Goal: Task Accomplishment & Management: Use online tool/utility

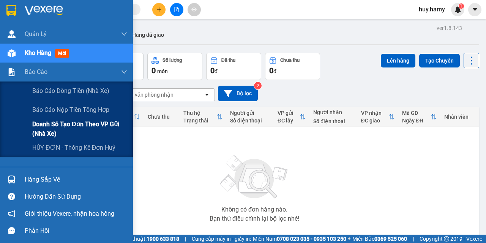
click at [76, 126] on span "Doanh số tạo đơn theo VP gửi (nhà xe)" at bounding box center [79, 129] width 95 height 19
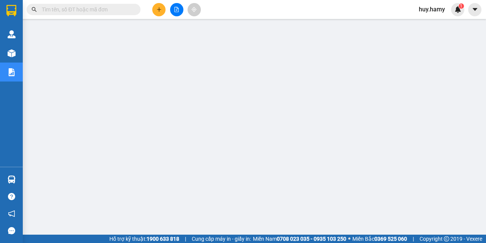
click at [111, 12] on input "text" at bounding box center [87, 9] width 90 height 8
paste input "0949059262"
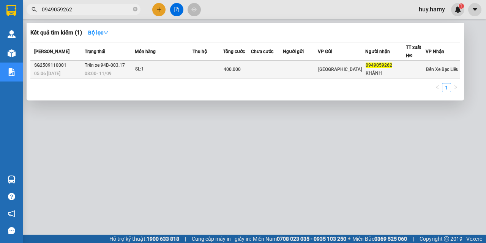
click at [166, 68] on div "SL: 1" at bounding box center [163, 69] width 57 height 8
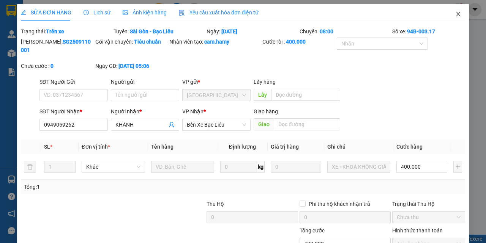
click at [453, 11] on span "Close" at bounding box center [457, 14] width 21 height 21
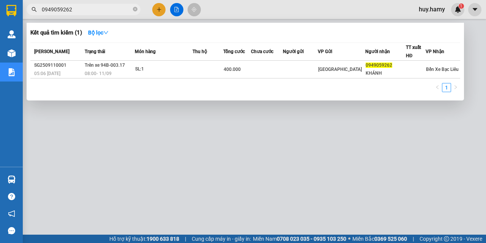
drag, startPoint x: 84, startPoint y: 11, endPoint x: 38, endPoint y: 22, distance: 47.7
click at [38, 16] on div "Kết quả tìm kiếm ( 1 ) Bộ lọc Mã ĐH Trạng thái Món hàng Thu hộ Tổng cước Chưa c…" at bounding box center [74, 9] width 148 height 13
paste input "0945080348"
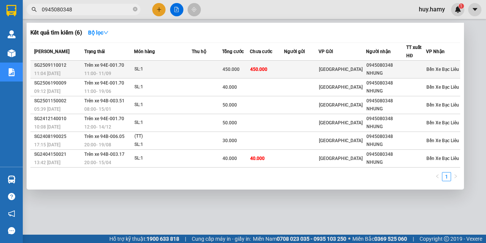
type input "0945080348"
click at [181, 67] on div "SL: 1" at bounding box center [162, 69] width 57 height 8
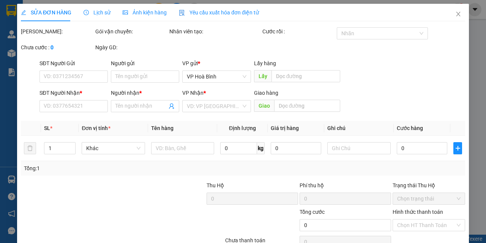
type input "0945080348"
type input "NHUNG"
type input "450.000"
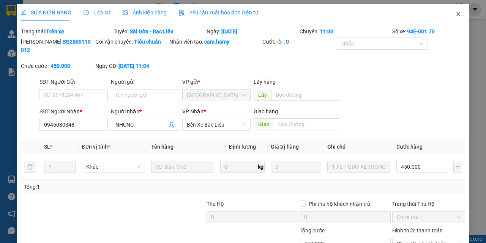
click at [456, 15] on icon "close" at bounding box center [458, 14] width 4 height 5
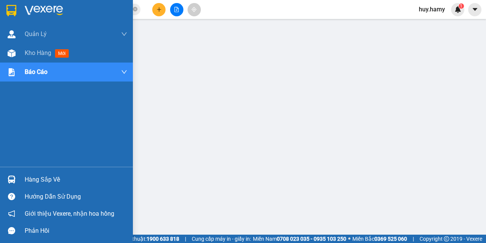
click at [32, 180] on div "Hàng sắp về" at bounding box center [76, 179] width 102 height 11
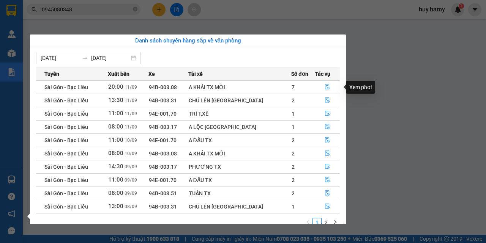
click at [324, 88] on icon "file-done" at bounding box center [326, 86] width 5 height 5
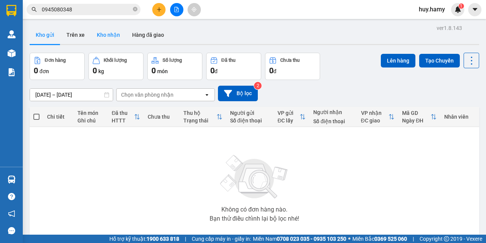
click at [109, 34] on button "Kho nhận" at bounding box center [108, 35] width 35 height 18
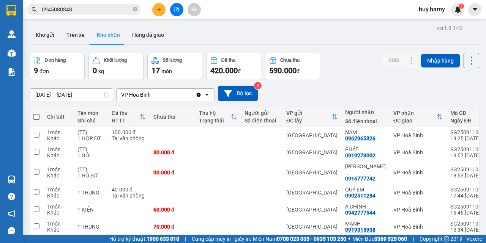
click at [38, 115] on span at bounding box center [36, 117] width 6 height 6
click at [36, 113] on input "checkbox" at bounding box center [36, 113] width 0 height 0
checkbox input "true"
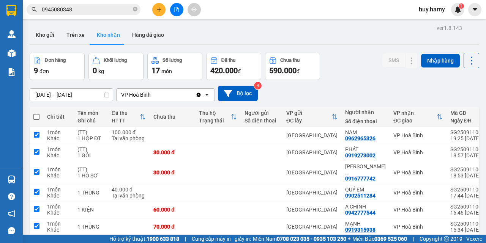
checkbox input "true"
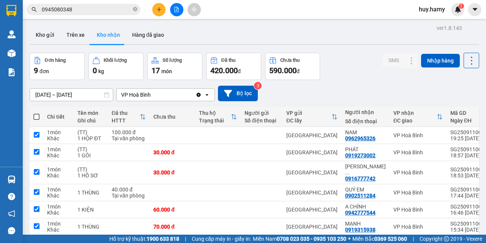
checkbox input "true"
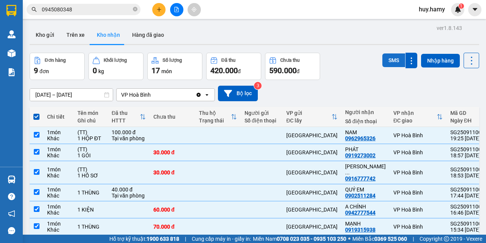
click at [383, 57] on button "SMS" at bounding box center [393, 60] width 23 height 14
click at [38, 107] on th at bounding box center [37, 117] width 14 height 20
click at [37, 114] on span at bounding box center [36, 117] width 6 height 6
click at [36, 113] on input "checkbox" at bounding box center [36, 113] width 0 height 0
checkbox input "false"
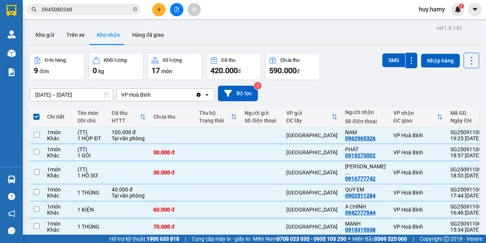
checkbox input "false"
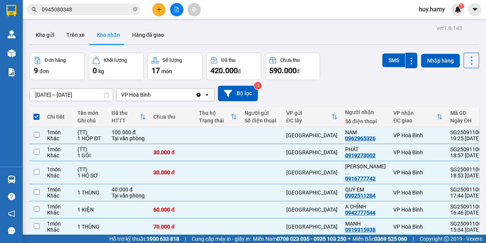
checkbox input "false"
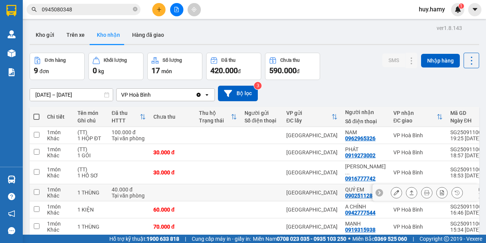
click at [391, 186] on button at bounding box center [396, 192] width 11 height 13
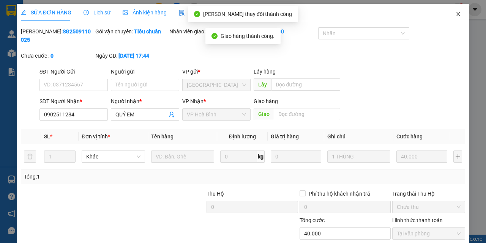
click at [455, 12] on icon "close" at bounding box center [458, 14] width 6 height 6
